Goal: Information Seeking & Learning: Learn about a topic

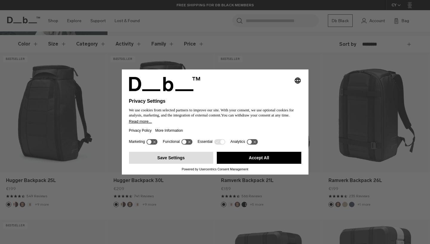
click at [177, 161] on button "Save Settings" at bounding box center [171, 158] width 85 height 12
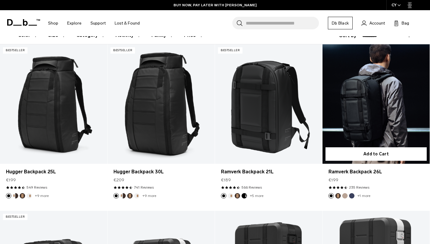
scroll to position [106, 0]
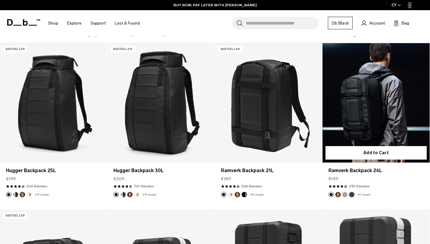
click at [380, 105] on link "Ramverk Backpack 26L" at bounding box center [376, 102] width 107 height 119
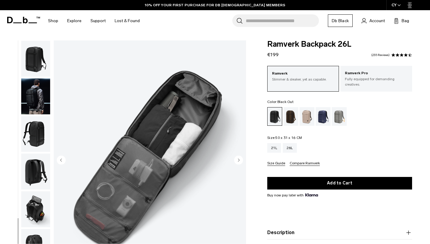
click at [35, 229] on img "button" at bounding box center [35, 247] width 29 height 36
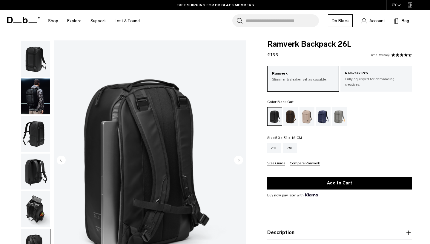
scroll to position [59, 0]
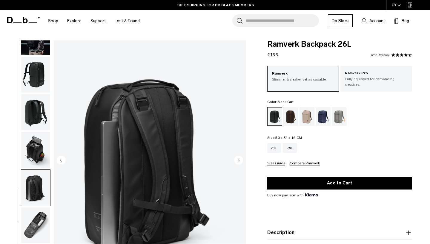
click at [39, 152] on img "button" at bounding box center [35, 150] width 29 height 36
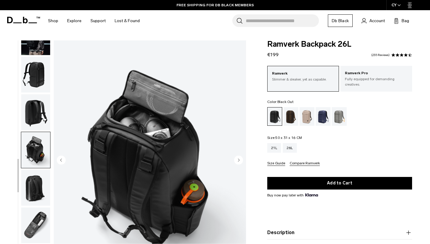
scroll to position [0, 0]
click at [39, 117] on img "button" at bounding box center [35, 112] width 29 height 36
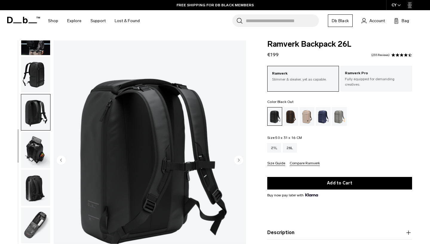
click at [39, 83] on img "button" at bounding box center [35, 75] width 29 height 36
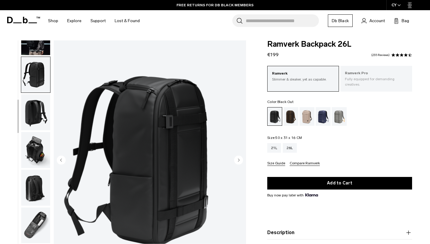
scroll to position [170, 0]
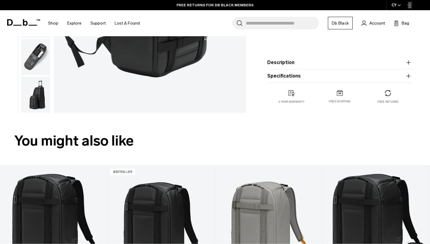
click at [342, 80] on product-accordion "Specifications Volume 26 Litres Dimensions 50 x 31 x 16 CM (H x W x D) Weight 1…" at bounding box center [340, 75] width 145 height 13
click at [359, 77] on button "Specifications" at bounding box center [340, 75] width 145 height 7
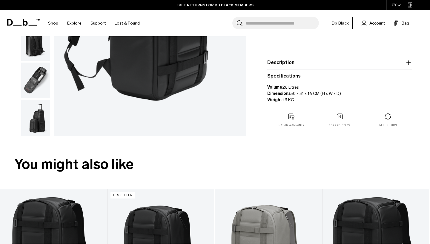
click at [369, 63] on product-accordion "Description The bestselling daily backpack. Whether you’re crossing cities or c…" at bounding box center [340, 62] width 145 height 13
click at [410, 62] on product-accordion "Description The bestselling daily backpack. Whether you’re crossing cities or c…" at bounding box center [340, 62] width 145 height 13
click at [410, 59] on icon "button" at bounding box center [408, 62] width 7 height 7
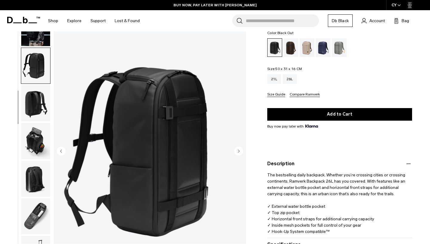
scroll to position [3, 0]
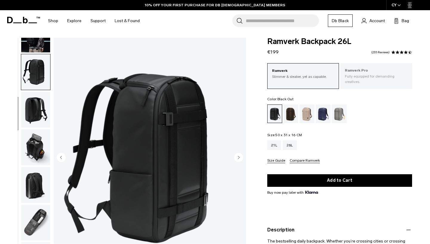
click at [380, 66] on div "Ramverk Pro Fully equipped for demanding creatives." at bounding box center [377, 76] width 72 height 26
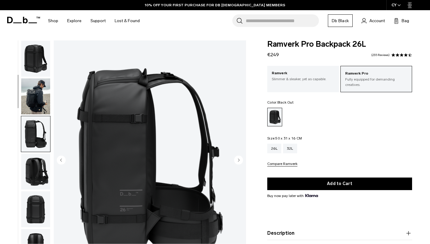
scroll to position [118, 0]
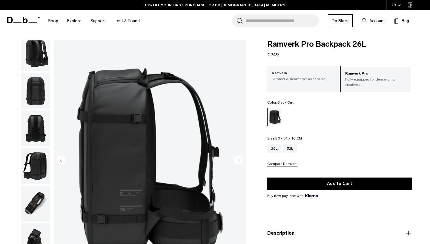
click at [37, 185] on img "button" at bounding box center [35, 203] width 29 height 36
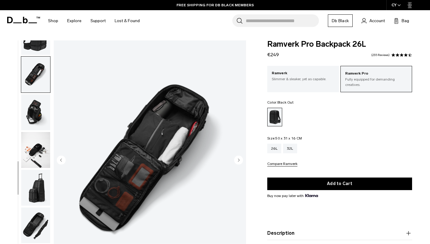
scroll to position [0, 0]
click at [35, 121] on img "button" at bounding box center [35, 112] width 29 height 36
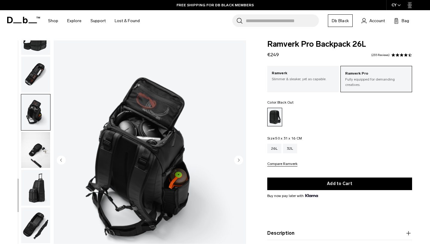
click at [37, 149] on img "button" at bounding box center [35, 150] width 29 height 36
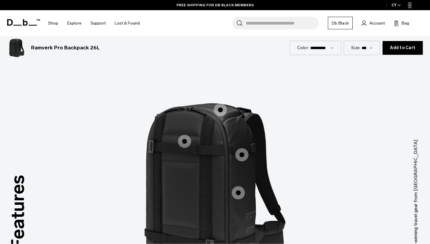
scroll to position [522, 0]
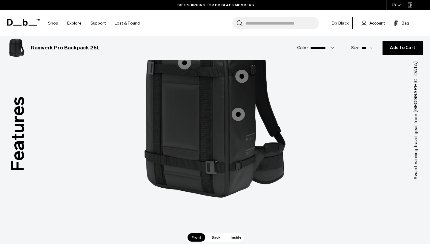
click at [188, 70] on label "Adjustable Front Straps" at bounding box center [185, 63] width 14 height 14
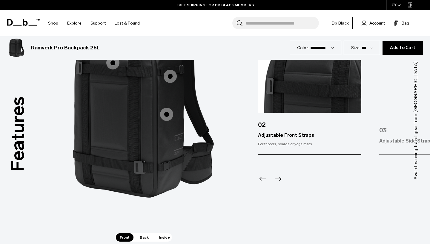
click at [278, 176] on icon "Next slide" at bounding box center [279, 179] width 10 height 10
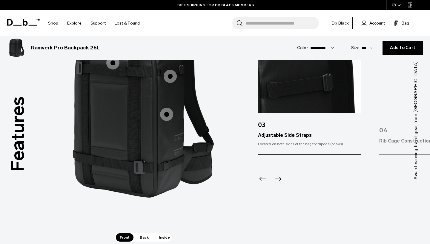
click at [278, 176] on icon "Next slide" at bounding box center [279, 179] width 10 height 10
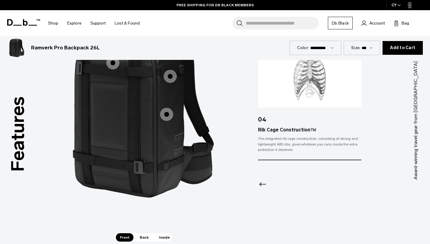
click at [278, 176] on div at bounding box center [309, 176] width 103 height 32
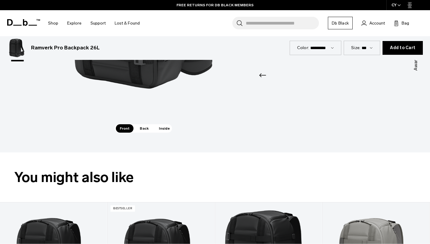
scroll to position [613, 0]
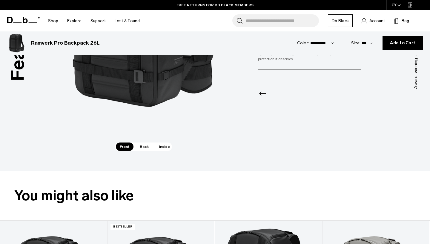
click at [167, 147] on span "Inside" at bounding box center [164, 146] width 19 height 8
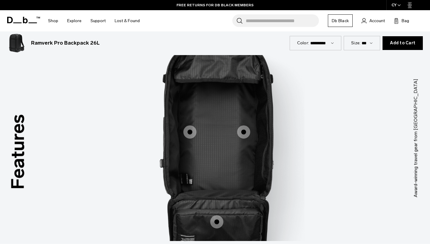
scroll to position [503, 0]
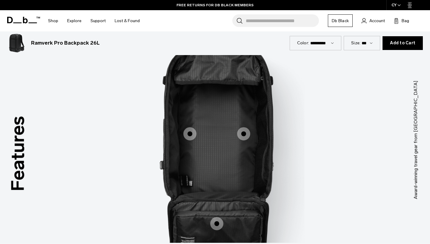
click at [192, 136] on span "3 / 3" at bounding box center [190, 133] width 13 height 13
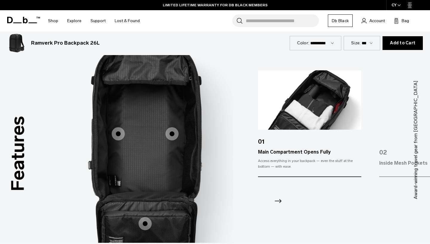
click at [282, 201] on icon "Next slide" at bounding box center [279, 201] width 10 height 10
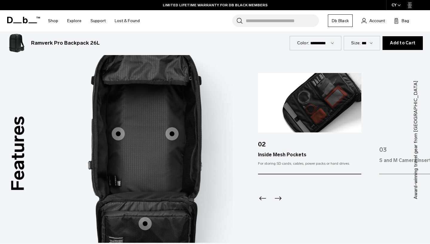
click at [282, 201] on icon "Next slide" at bounding box center [279, 198] width 10 height 10
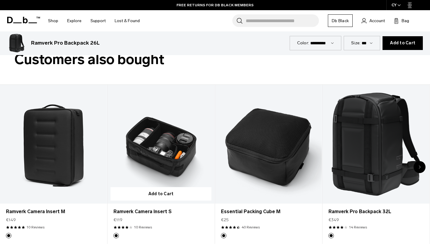
scroll to position [967, 0]
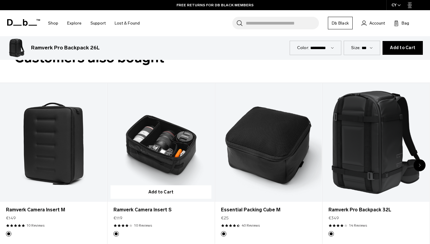
click at [169, 172] on link "Ramverk Camera Insert S" at bounding box center [161, 142] width 107 height 119
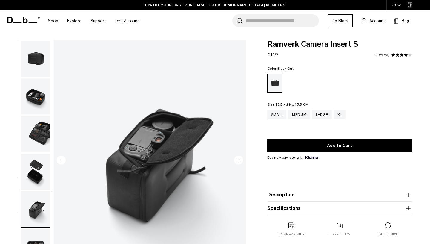
click at [35, 229] on img "button" at bounding box center [35, 247] width 29 height 36
